Goal: Task Accomplishment & Management: Use online tool/utility

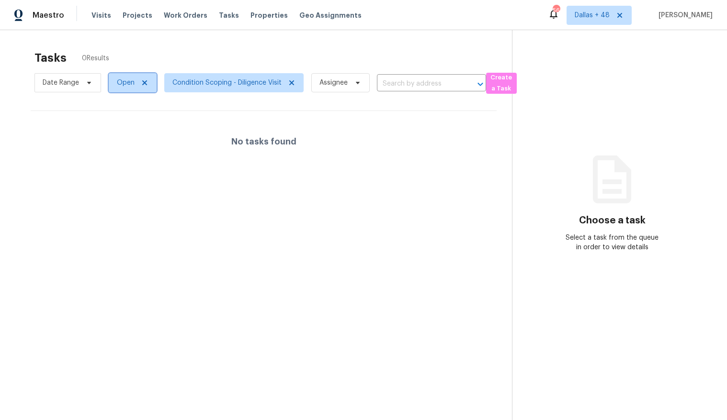
click at [127, 81] on span "Open" at bounding box center [126, 83] width 18 height 10
click at [140, 121] on label "Closed" at bounding box center [131, 124] width 34 height 10
click at [120, 121] on input "Closed" at bounding box center [117, 122] width 6 height 6
checkbox input "true"
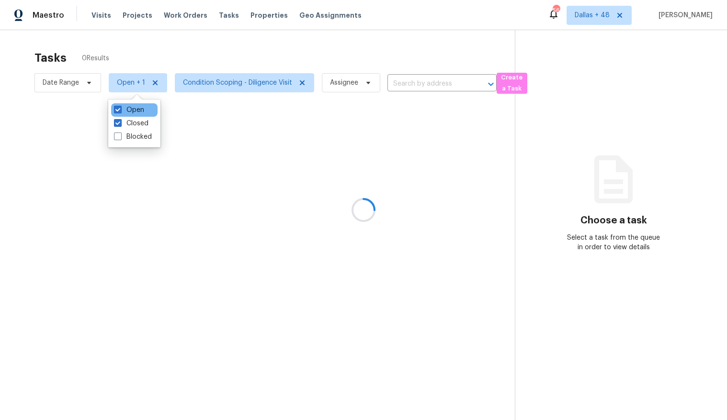
click at [134, 115] on div "Open" at bounding box center [134, 109] width 46 height 13
click at [136, 112] on label "Open" at bounding box center [129, 110] width 30 height 10
click at [120, 112] on input "Open" at bounding box center [117, 108] width 6 height 6
checkbox input "false"
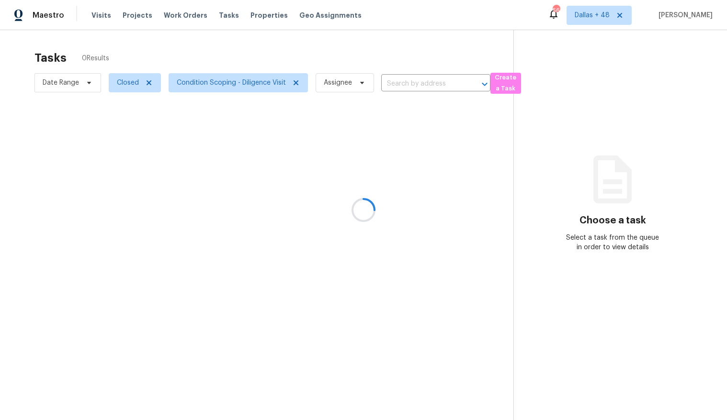
click at [202, 82] on div at bounding box center [363, 210] width 727 height 420
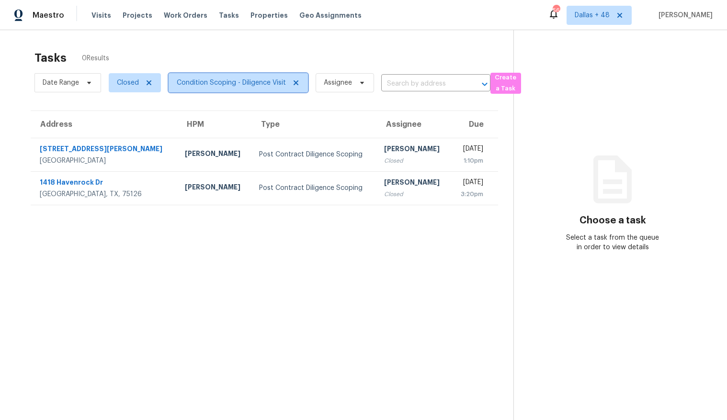
click at [202, 82] on span "Condition Scoping - Diligence Visit" at bounding box center [231, 83] width 109 height 10
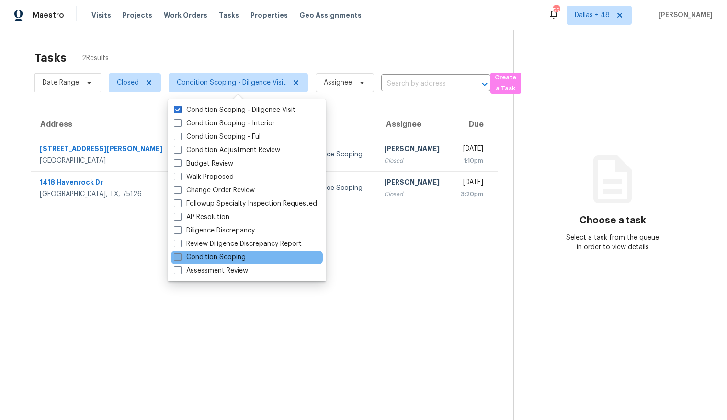
click at [208, 257] on label "Condition Scoping" at bounding box center [210, 258] width 72 height 10
click at [180, 257] on input "Condition Scoping" at bounding box center [177, 256] width 6 height 6
checkbox input "true"
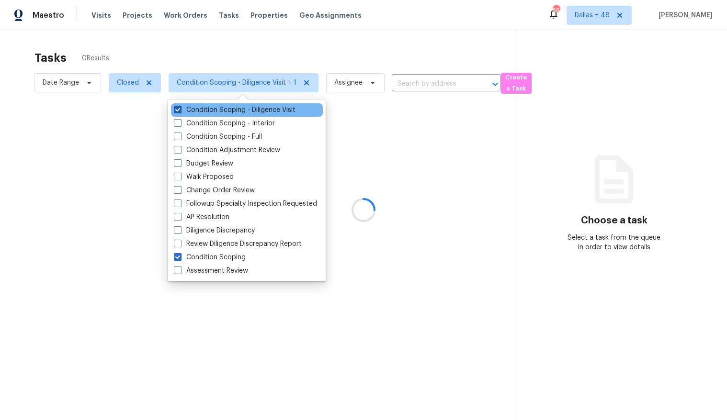
click at [232, 112] on label "Condition Scoping - Diligence Visit" at bounding box center [235, 110] width 122 height 10
click at [180, 112] on input "Condition Scoping - Diligence Visit" at bounding box center [177, 108] width 6 height 6
checkbox input "false"
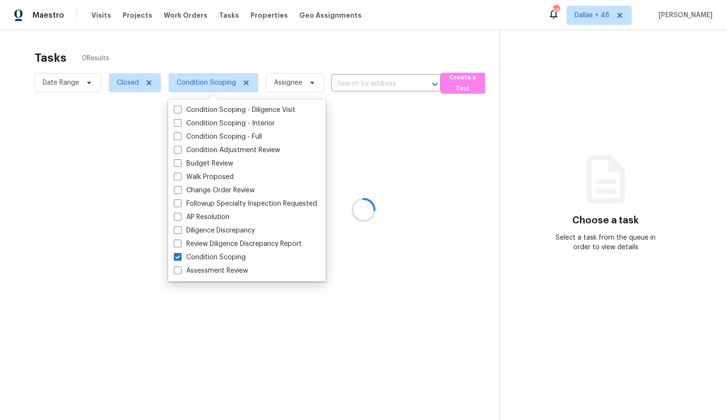
click at [53, 77] on div at bounding box center [363, 210] width 727 height 420
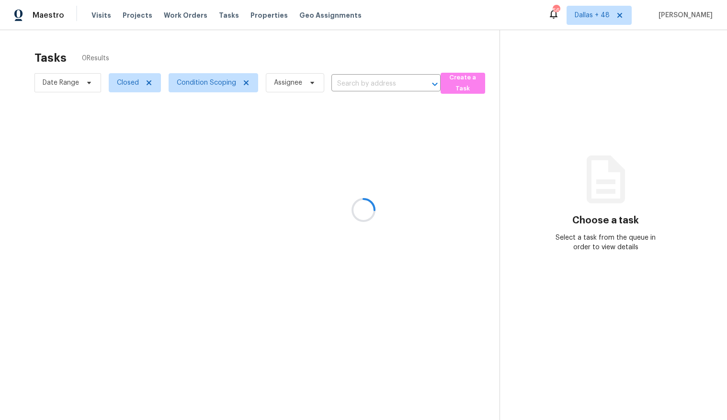
click at [61, 84] on div at bounding box center [363, 210] width 727 height 420
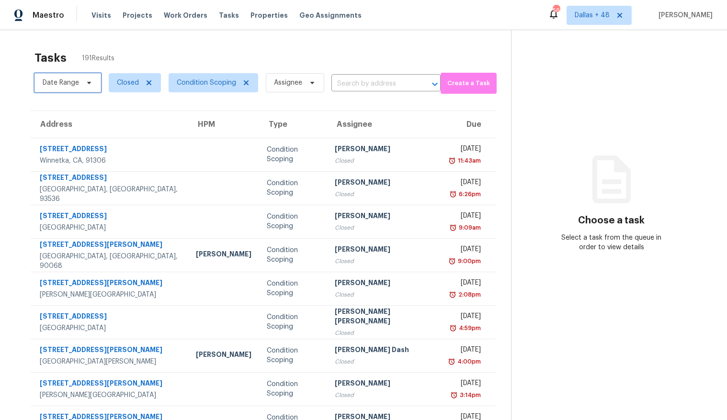
click at [61, 82] on span "Date Range" at bounding box center [61, 83] width 36 height 10
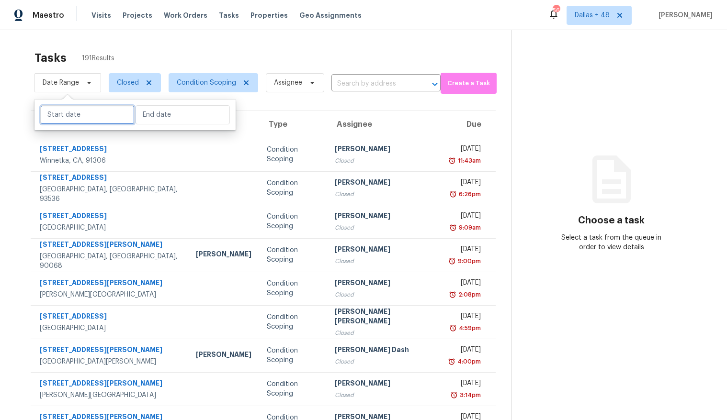
click at [70, 112] on input "text" at bounding box center [87, 114] width 94 height 19
select select "9"
select select "2025"
select select "10"
select select "2025"
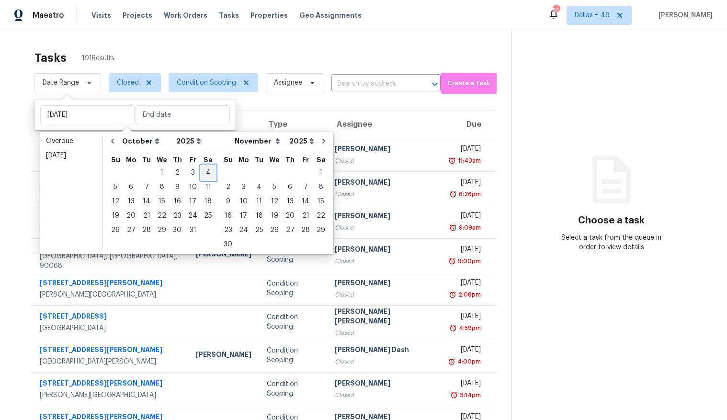
click at [201, 175] on div "4" at bounding box center [208, 172] width 15 height 13
type input "[DATE]"
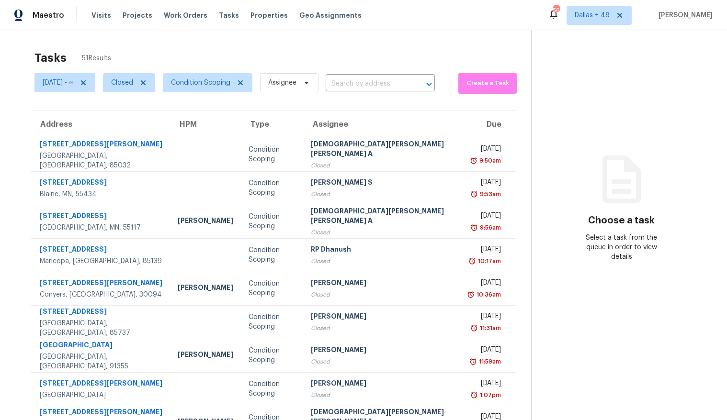
click at [26, 152] on div "Address HPM Type Assignee Due [STREET_ADDRESS][PERSON_NAME] Condition Scoping […" at bounding box center [273, 292] width 516 height 363
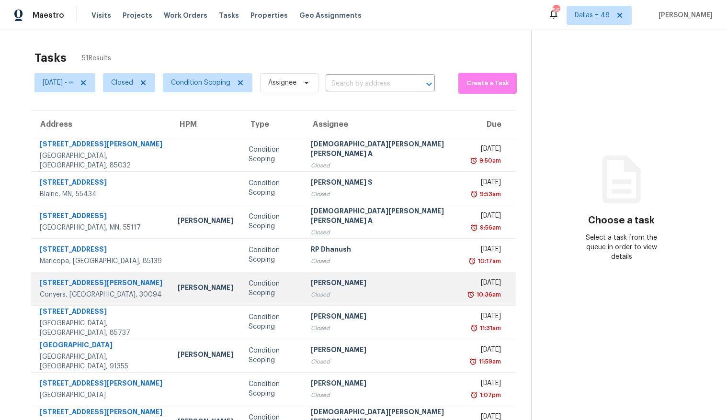
scroll to position [78, 0]
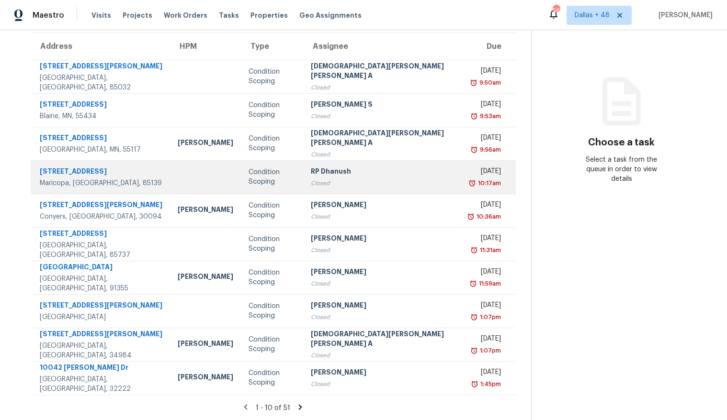
click at [170, 179] on td at bounding box center [205, 177] width 71 height 34
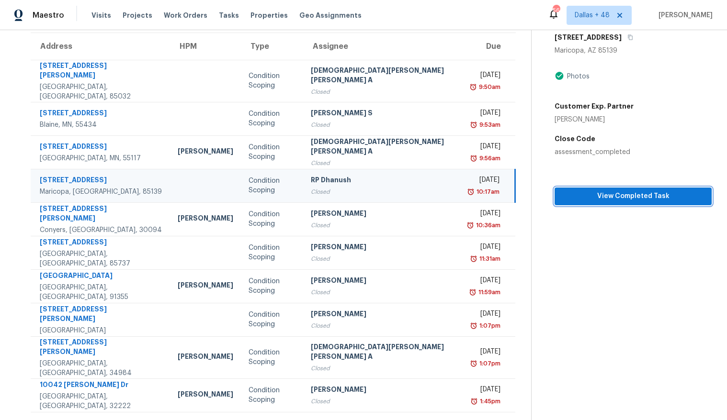
click at [566, 194] on span "View Completed Task" at bounding box center [633, 197] width 142 height 12
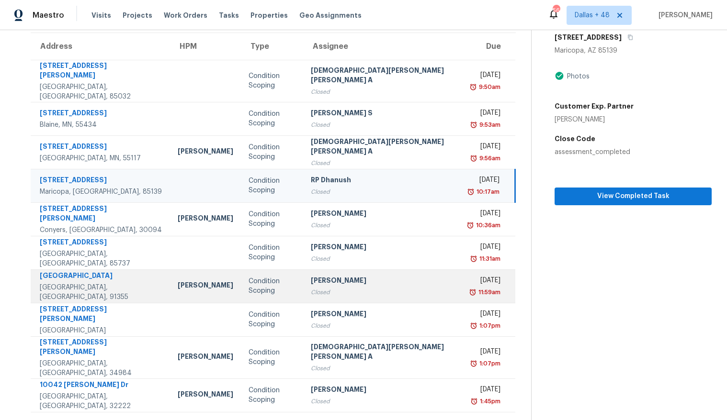
click at [107, 283] on div "[GEOGRAPHIC_DATA], [GEOGRAPHIC_DATA], 91355" at bounding box center [101, 292] width 123 height 19
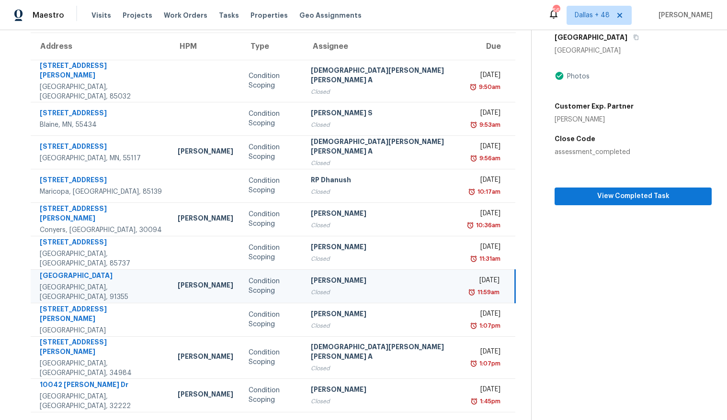
click at [170, 285] on td "[PERSON_NAME]" at bounding box center [205, 286] width 71 height 34
click at [578, 197] on span "View Completed Task" at bounding box center [633, 197] width 142 height 12
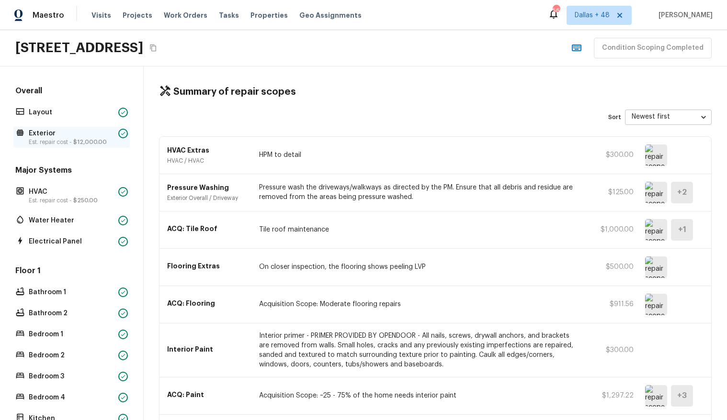
click at [71, 141] on p "Est. repair cost - $12,000.00" at bounding box center [72, 142] width 86 height 8
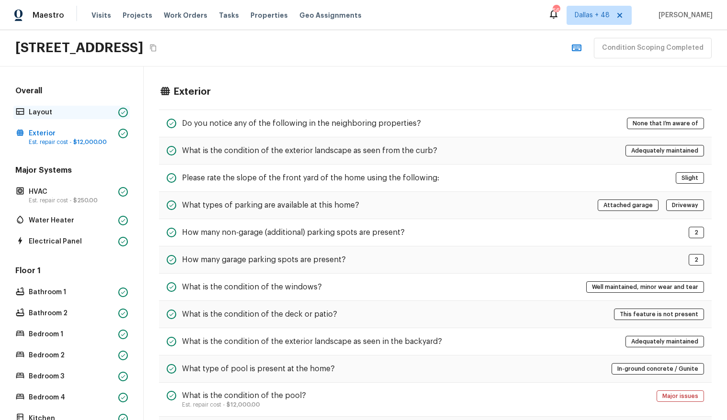
click at [45, 117] on div "Layout" at bounding box center [71, 112] width 116 height 13
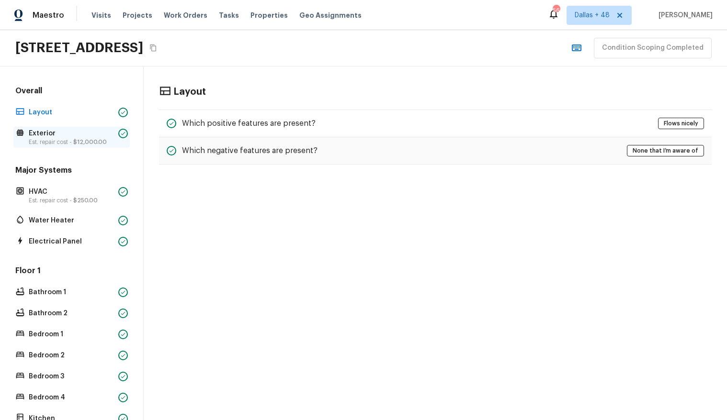
click at [75, 127] on div "Exterior Est. repair cost - $12,000.00" at bounding box center [71, 137] width 116 height 21
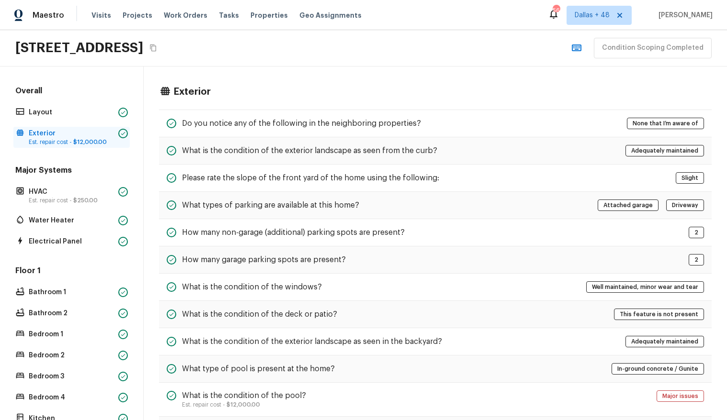
click at [46, 133] on p "Exterior" at bounding box center [72, 134] width 86 height 10
click at [385, 148] on h5 "What is the condition of the exterior landscape as seen from the curb?" at bounding box center [309, 151] width 255 height 11
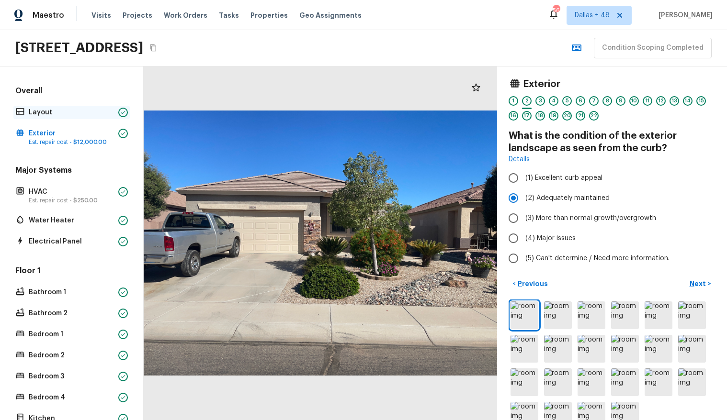
click at [47, 112] on p "Layout" at bounding box center [72, 113] width 86 height 10
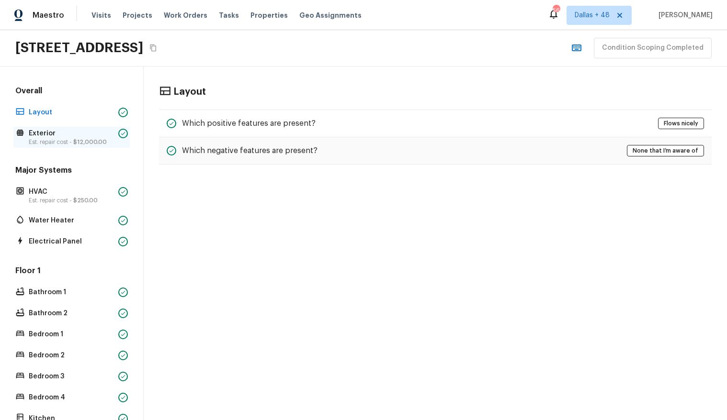
click at [42, 133] on p "Exterior" at bounding box center [72, 134] width 86 height 10
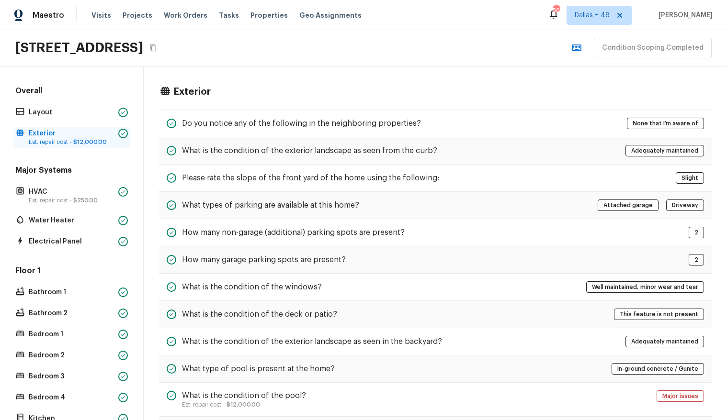
scroll to position [340, 0]
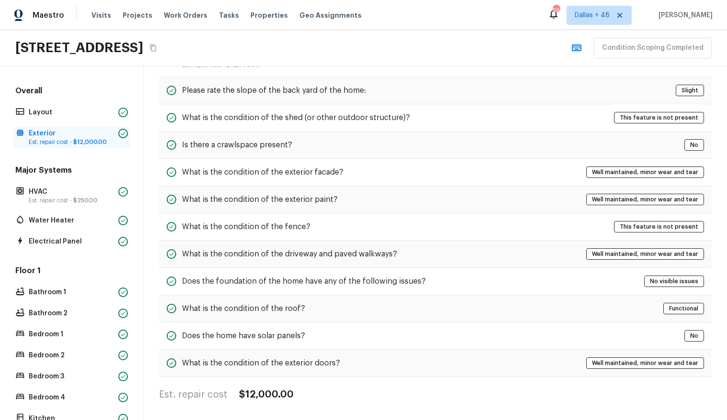
click at [77, 139] on span "$12,000.00" at bounding box center [90, 142] width 34 height 6
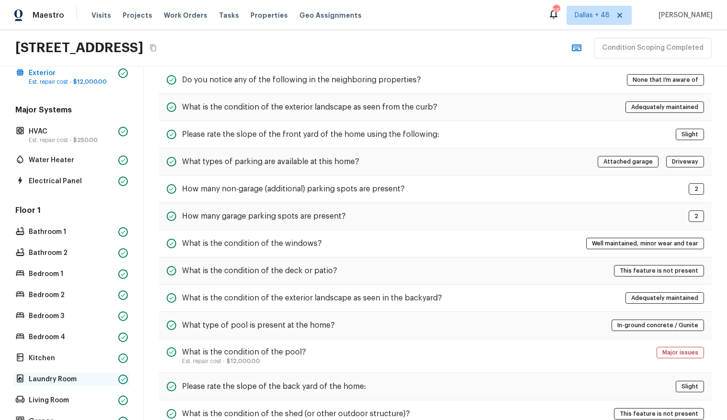
scroll to position [0, 0]
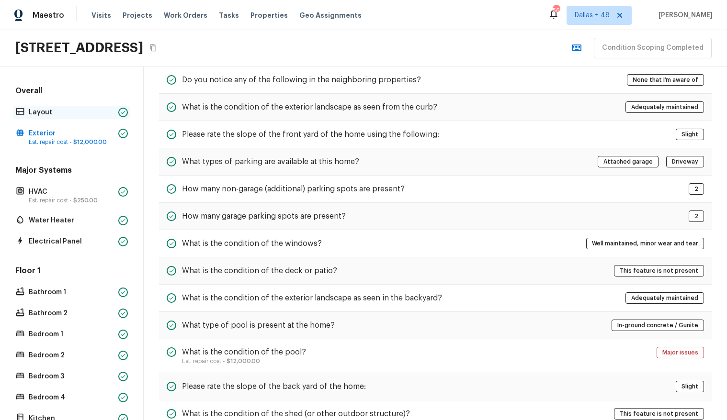
click at [49, 112] on p "Layout" at bounding box center [72, 113] width 86 height 10
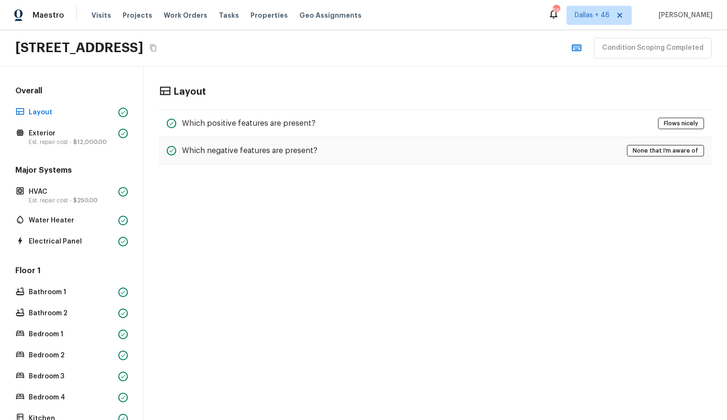
click at [45, 91] on h5 "Overall" at bounding box center [71, 92] width 116 height 12
click at [44, 129] on p "Exterior" at bounding box center [72, 134] width 86 height 10
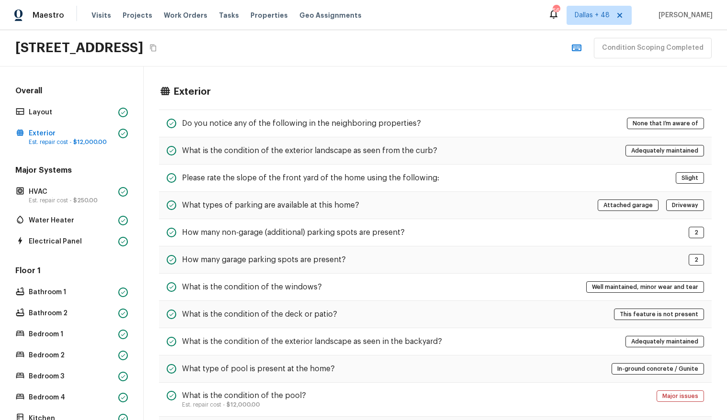
click at [48, 162] on div "Overall Layout Exterior Est. repair cost - $12,000.00 Major Systems HVAC Est. r…" at bounding box center [71, 287] width 116 height 403
click at [47, 204] on p "Est. repair cost - $250.00" at bounding box center [72, 201] width 86 height 8
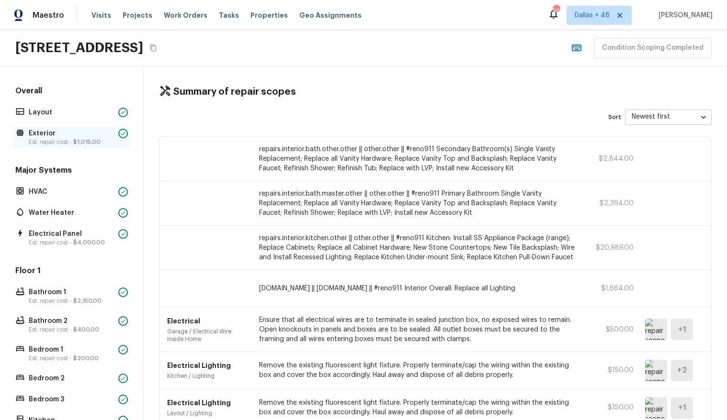
click at [49, 145] on p "Est. repair cost - $1,015.00" at bounding box center [72, 142] width 86 height 8
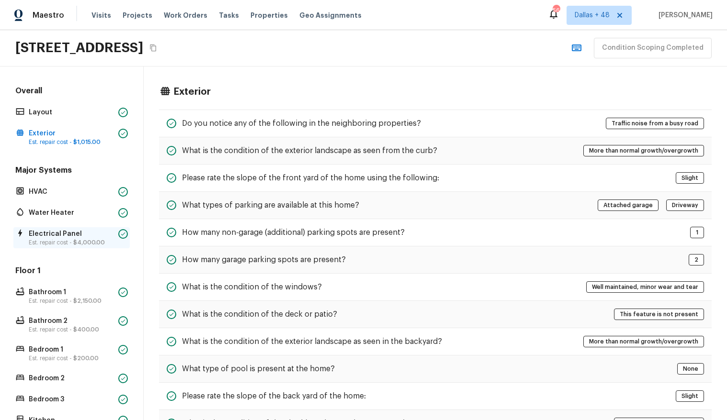
scroll to position [333, 0]
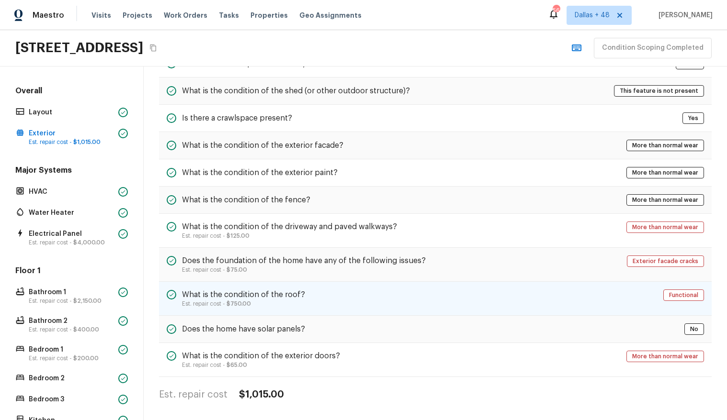
click at [296, 297] on h5 "What is the condition of the roof?" at bounding box center [243, 295] width 123 height 11
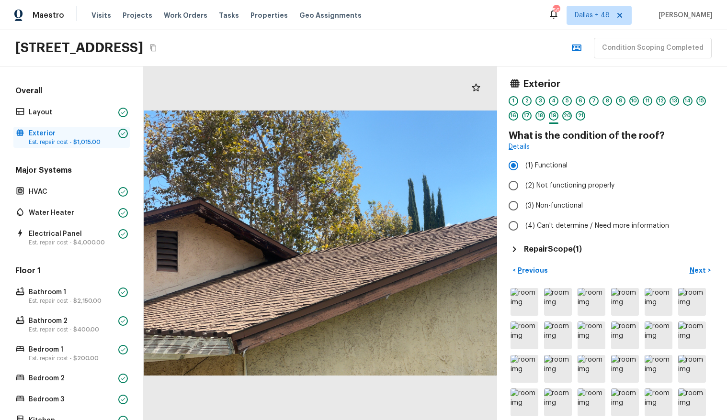
click at [58, 137] on p "Exterior" at bounding box center [72, 134] width 86 height 10
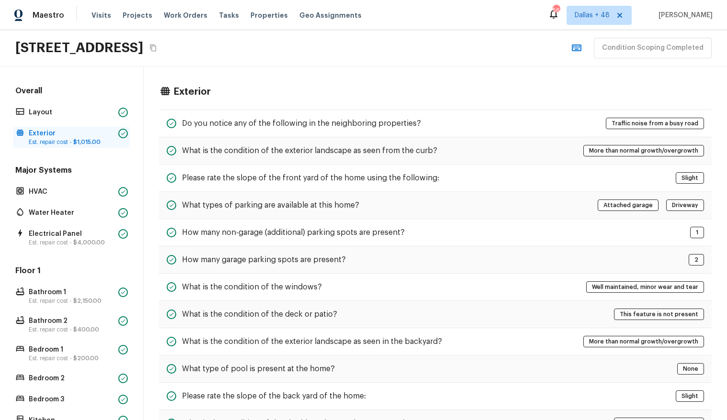
scroll to position [333, 0]
